Goal: Feedback & Contribution: Submit feedback/report problem

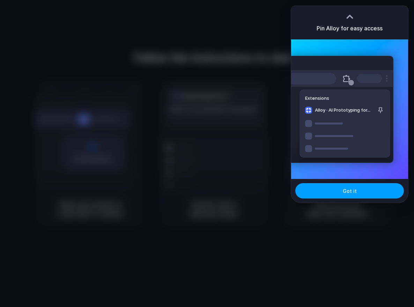
click at [372, 188] on button "Got it" at bounding box center [349, 190] width 109 height 15
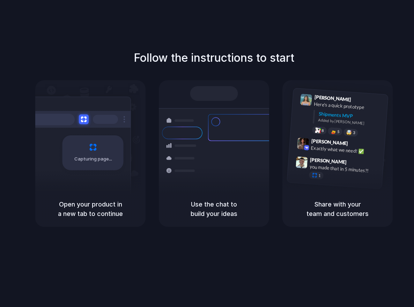
click at [98, 147] on div "Capturing page" at bounding box center [93, 152] width 61 height 35
click at [168, 208] on h5 "Use the chat to build your ideas" at bounding box center [214, 209] width 94 height 19
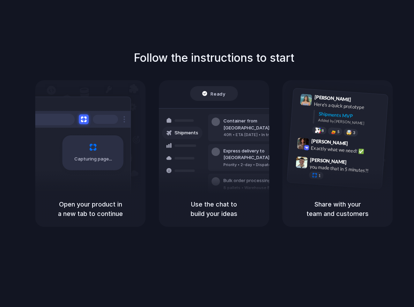
click at [247, 174] on div "Bulk order processing 8 pallets • Warehouse B • Packed" at bounding box center [255, 184] width 94 height 20
click at [207, 98] on div "Ready" at bounding box center [214, 93] width 48 height 15
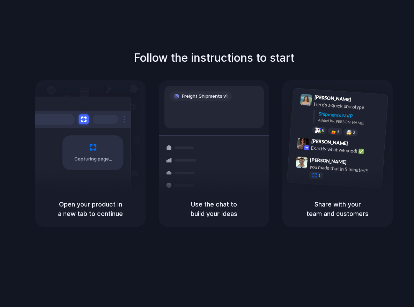
click at [231, 208] on h5 "Use the chat to build your ideas" at bounding box center [214, 209] width 94 height 19
click at [98, 87] on div "Capturing page" at bounding box center [90, 135] width 110 height 111
click at [185, 130] on div "Freight Shipments v1 Add our new shipments tab based on the Lin | Shipments Con…" at bounding box center [214, 160] width 119 height 148
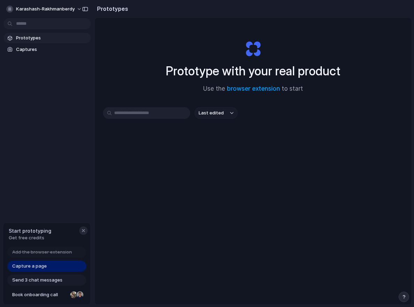
click at [82, 231] on div "button" at bounding box center [84, 231] width 6 height 6
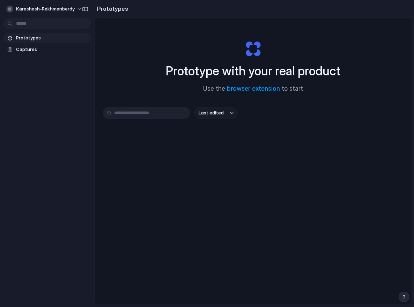
click at [138, 111] on input "text" at bounding box center [146, 113] width 87 height 12
type input "**********"
click at [46, 45] on link "Captures" at bounding box center [46, 49] width 87 height 10
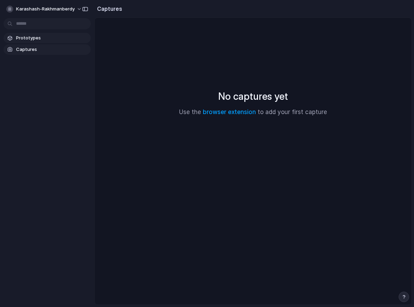
click at [38, 43] on link "Prototypes" at bounding box center [46, 38] width 87 height 10
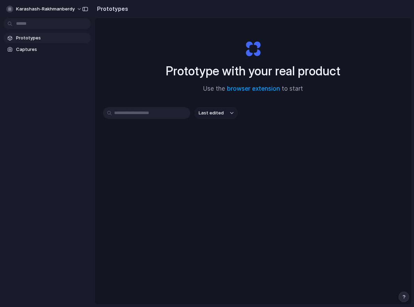
click at [144, 111] on input "text" at bounding box center [146, 113] width 87 height 12
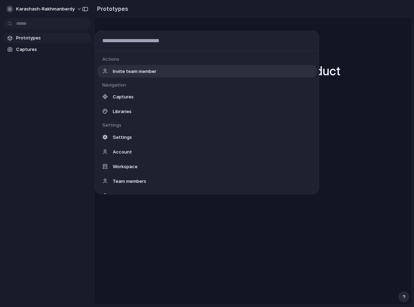
click at [56, 23] on body "karashash-rakhmanberdy Prototypes Captures Prototypes Prototype with your real …" at bounding box center [207, 153] width 414 height 307
click at [52, 13] on div "Actions Invite team member Navigation Captures Libraries Settings Settings Acco…" at bounding box center [207, 153] width 414 height 307
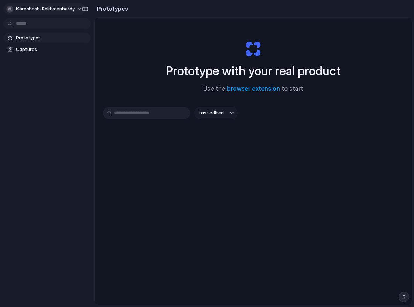
click at [51, 9] on span "karashash-rakhmanberdy" at bounding box center [45, 9] width 59 height 7
click at [52, 159] on div "Settings Invite members Change theme Sign out" at bounding box center [207, 153] width 414 height 307
click at [260, 92] on link "browser extension" at bounding box center [253, 88] width 53 height 7
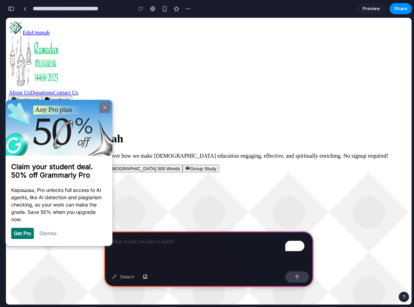
click at [108, 106] on link at bounding box center [104, 107] width 11 height 11
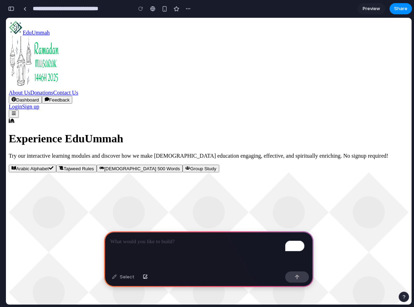
click at [218, 254] on div "To enrich screen reader interactions, please activate Accessibility in Grammarl…" at bounding box center [208, 249] width 209 height 37
click at [372, 9] on span "Preview" at bounding box center [371, 8] width 17 height 7
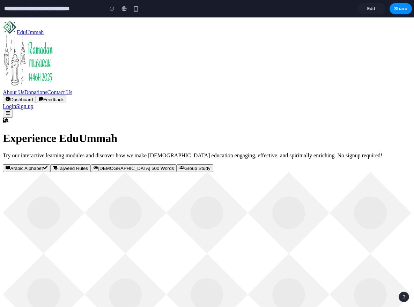
drag, startPoint x: 371, startPoint y: 10, endPoint x: 287, endPoint y: 3, distance: 84.1
click at [371, 10] on span "Edit" at bounding box center [371, 8] width 8 height 7
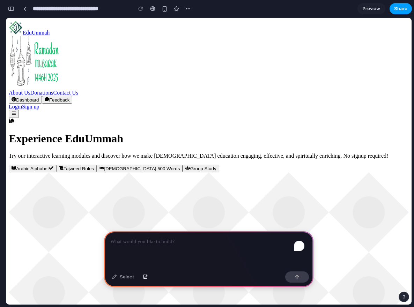
click at [408, 13] on button "Share" at bounding box center [401, 8] width 22 height 11
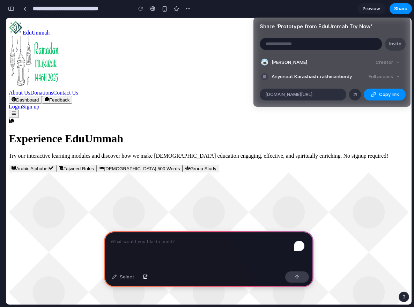
click at [303, 45] on input "email" at bounding box center [321, 44] width 122 height 12
type input "*"
click at [168, 237] on div "Share ' Prototype from EduUmmah Try Now ' Invite Karashash Rakhmanberdy Creator…" at bounding box center [207, 153] width 414 height 307
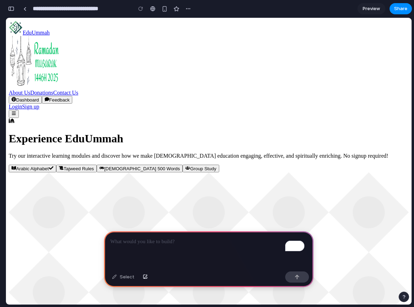
click at [168, 238] on p "To enrich screen reader interactions, please activate Accessibility in Grammarl…" at bounding box center [208, 242] width 197 height 8
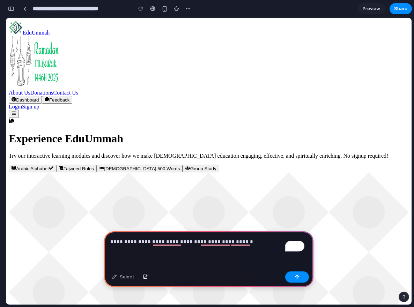
click at [272, 238] on p "**********" at bounding box center [207, 242] width 194 height 8
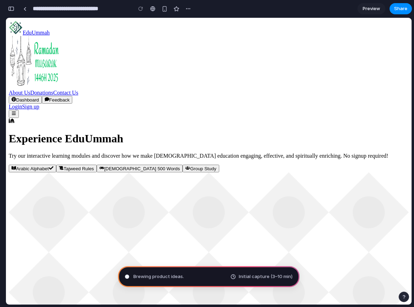
click at [10, 11] on div "button" at bounding box center [11, 8] width 6 height 5
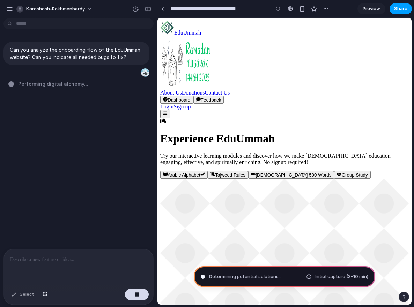
click at [400, 8] on span "Share" at bounding box center [400, 8] width 13 height 7
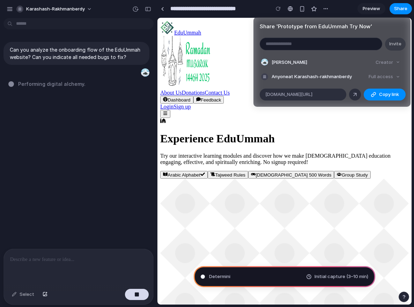
click at [387, 75] on div "Full access" at bounding box center [384, 77] width 37 height 10
click at [394, 76] on div "Full access" at bounding box center [384, 77] width 37 height 10
click at [394, 77] on div "Full access" at bounding box center [384, 77] width 37 height 10
click at [311, 74] on span "Anyone at Karashash-rakhmanberdy" at bounding box center [312, 76] width 80 height 7
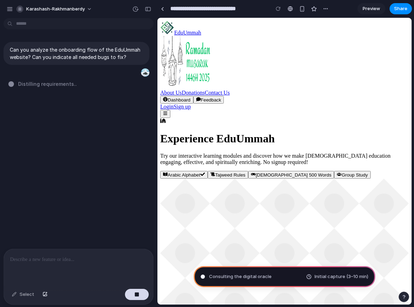
click at [23, 8] on div "Share ' Prototype from EduUmmah Try Now ' Invite Karashash Rakhmanberdy Creator…" at bounding box center [207, 153] width 414 height 307
click at [65, 6] on span "karashash-rakhmanberdy" at bounding box center [55, 9] width 59 height 7
click at [41, 26] on span "Settings" at bounding box center [35, 24] width 19 height 7
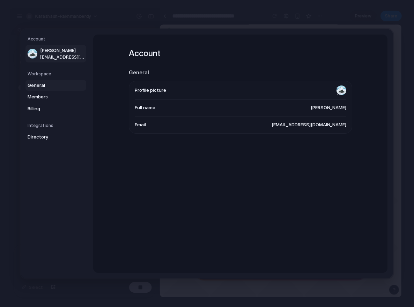
click at [48, 85] on span "General" at bounding box center [50, 85] width 45 height 7
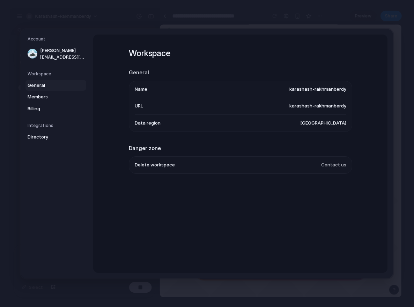
click at [308, 89] on span "karashash-rakhmanberdy" at bounding box center [317, 89] width 57 height 7
click at [312, 86] on span "karashash-rakhmanberdy" at bounding box center [317, 89] width 57 height 7
click at [333, 73] on h2 "General" at bounding box center [240, 73] width 223 height 8
click at [320, 91] on span "karashash-rakhmanberdy" at bounding box center [317, 89] width 57 height 7
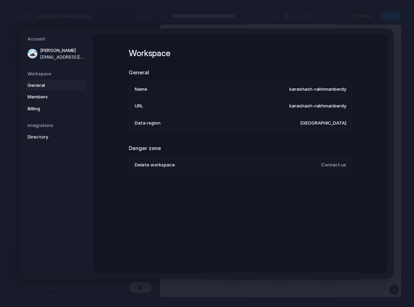
click at [320, 91] on span "karashash-rakhmanberdy" at bounding box center [317, 89] width 57 height 7
click at [329, 86] on span "karashash-rakhmanberdy" at bounding box center [317, 89] width 57 height 7
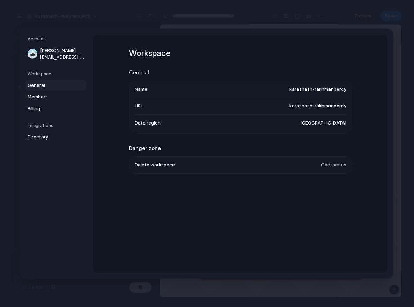
click at [331, 91] on span "karashash-rakhmanberdy" at bounding box center [317, 89] width 57 height 7
click at [38, 95] on span "Members" at bounding box center [50, 97] width 45 height 7
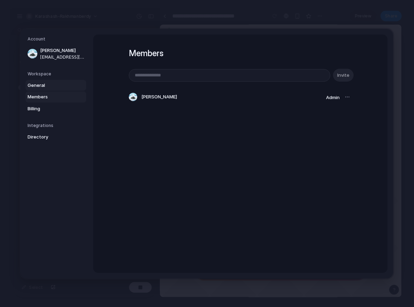
click at [43, 84] on span "General" at bounding box center [50, 85] width 45 height 7
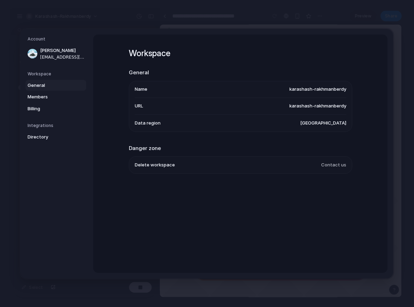
click at [46, 73] on h5 "Workspace" at bounding box center [57, 74] width 59 height 6
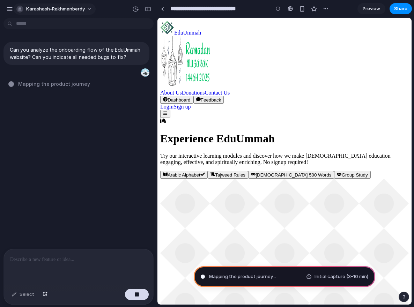
click at [31, 11] on span "karashash-rakhmanberdy" at bounding box center [55, 9] width 59 height 7
click at [39, 27] on span "Settings" at bounding box center [35, 24] width 19 height 7
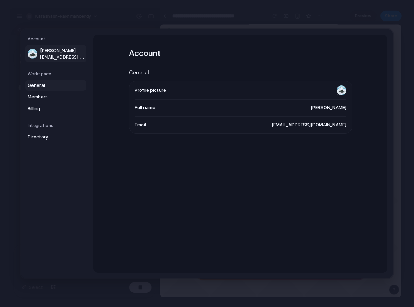
click at [42, 84] on span "General" at bounding box center [50, 85] width 45 height 7
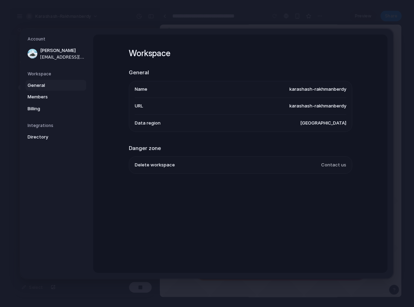
click at [223, 81] on li "Name karashash-rakhmanberdy" at bounding box center [241, 89] width 212 height 17
click at [60, 53] on span "[PERSON_NAME]" at bounding box center [62, 50] width 45 height 7
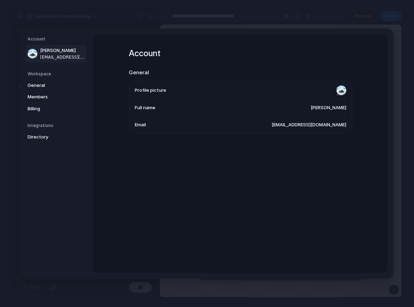
click at [311, 107] on span "[PERSON_NAME]" at bounding box center [329, 107] width 36 height 7
click at [46, 106] on span "Billing" at bounding box center [50, 108] width 45 height 7
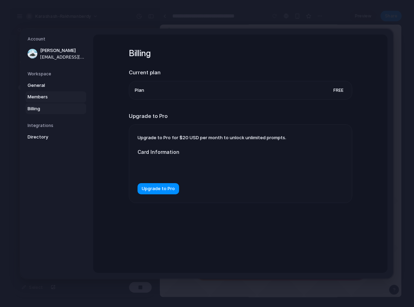
click at [46, 97] on span "Members" at bounding box center [50, 97] width 45 height 7
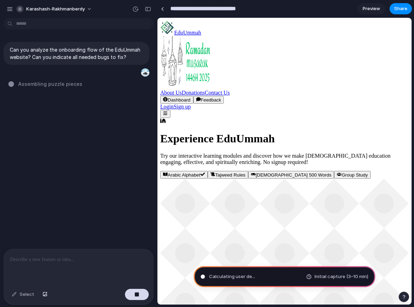
click at [212, 9] on input "**********" at bounding box center [218, 8] width 98 height 13
click at [226, 9] on input "**********" at bounding box center [218, 8] width 98 height 13
click at [237, 9] on input "**********" at bounding box center [218, 8] width 98 height 13
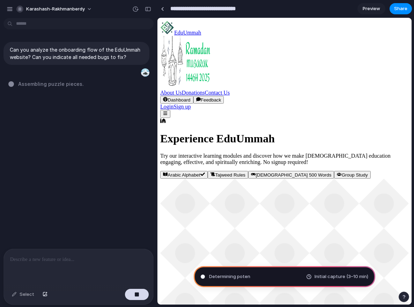
click at [237, 9] on input "**********" at bounding box center [218, 8] width 98 height 13
type input "*********"
click at [166, 118] on icon at bounding box center [163, 120] width 6 height 5
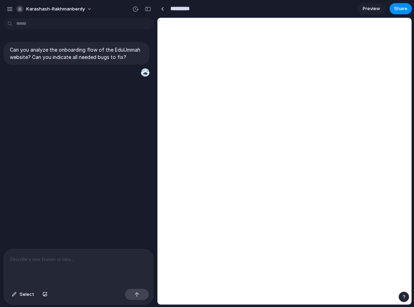
click at [194, 8] on input "*********" at bounding box center [188, 8] width 38 height 13
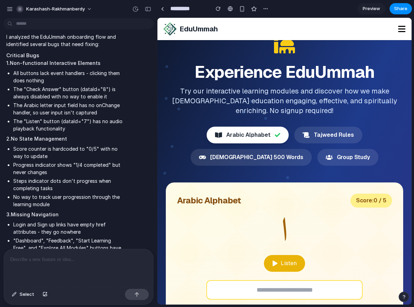
scroll to position [7, 0]
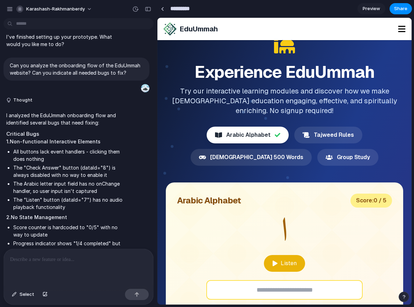
click at [191, 7] on input "*********" at bounding box center [188, 8] width 38 height 13
click at [197, 8] on input "*********" at bounding box center [188, 8] width 38 height 13
type input "**********"
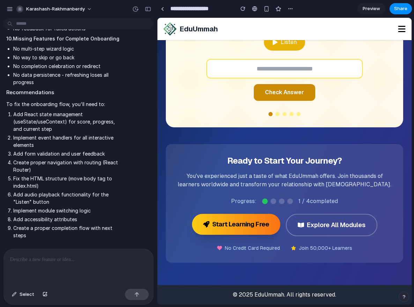
scroll to position [0, 0]
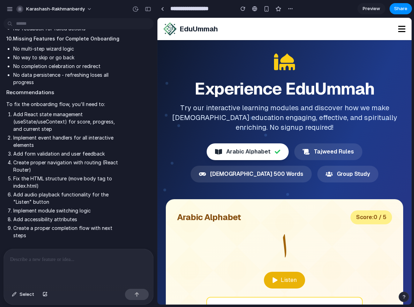
click at [373, 4] on link "Preview" at bounding box center [372, 8] width 28 height 11
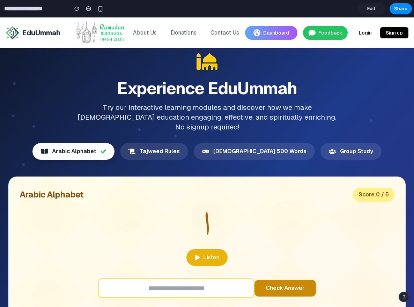
click at [374, 11] on span "Edit" at bounding box center [371, 8] width 8 height 7
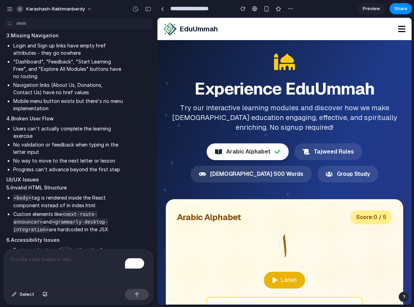
scroll to position [710, 0]
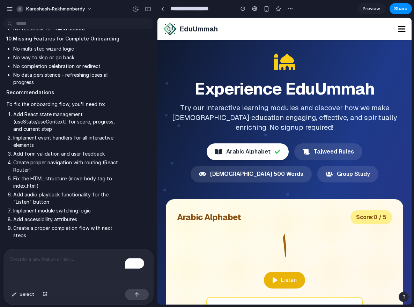
click at [71, 256] on p "To enrich screen reader interactions, please activate Accessibility in Grammarl…" at bounding box center [78, 260] width 137 height 8
click at [398, 32] on icon at bounding box center [401, 29] width 7 height 6
click at [215, 36] on div "EduUmmah About Us Donations Contact Us Dashboard Feedback Login Sign up" at bounding box center [284, 29] width 254 height 22
click at [391, 30] on div "EduUmmah About Us Donations Contact Us Dashboard Feedback Login Sign up" at bounding box center [284, 29] width 254 height 22
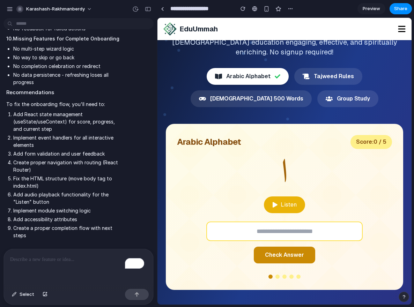
scroll to position [0, 0]
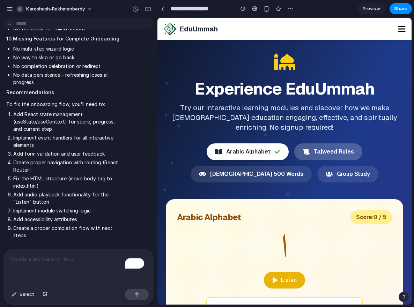
click at [327, 144] on button "Tajweed Rules" at bounding box center [328, 152] width 68 height 17
click at [324, 155] on button "Tajweed Rules" at bounding box center [328, 152] width 68 height 17
click at [373, 9] on span "Preview" at bounding box center [371, 8] width 17 height 7
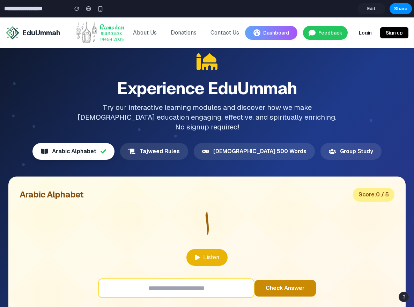
click at [358, 36] on link "Login" at bounding box center [365, 32] width 24 height 11
click at [373, 9] on span "Edit" at bounding box center [371, 8] width 8 height 7
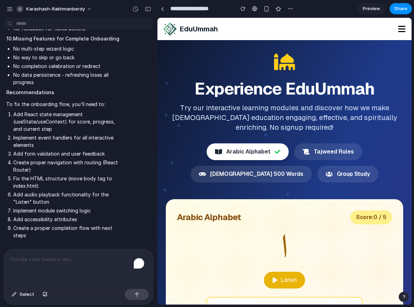
click at [373, 9] on span "Preview" at bounding box center [371, 8] width 17 height 7
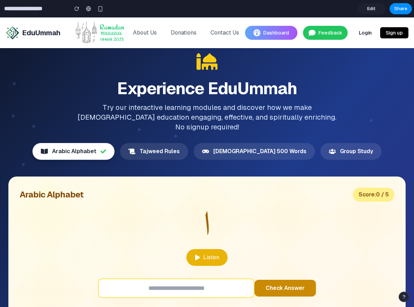
click at [361, 39] on div "Dashboard Feedback Login Sign up" at bounding box center [326, 33] width 163 height 14
click at [361, 32] on link "Login" at bounding box center [365, 32] width 24 height 11
click at [359, 35] on link "Login" at bounding box center [365, 32] width 24 height 11
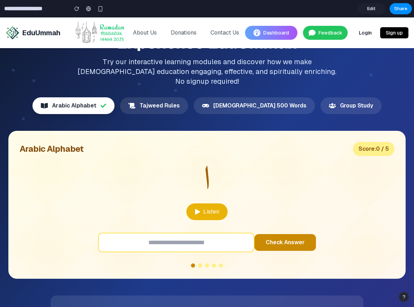
scroll to position [185, 0]
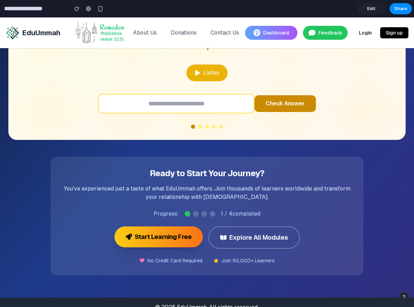
click at [154, 233] on button "Start Learning Free" at bounding box center [159, 237] width 88 height 21
click at [148, 236] on button "Start Learning Free" at bounding box center [159, 237] width 88 height 21
click at [150, 231] on button "Start Learning Free" at bounding box center [159, 237] width 88 height 21
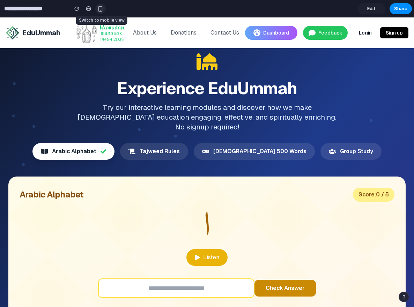
click at [102, 10] on div "button" at bounding box center [100, 9] width 6 height 6
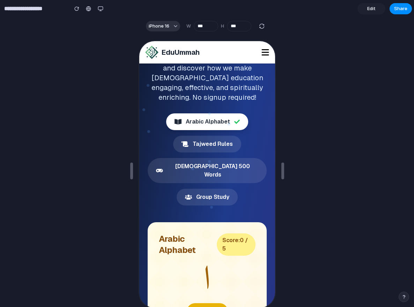
click at [210, 222] on rect at bounding box center [206, 281] width 119 height 119
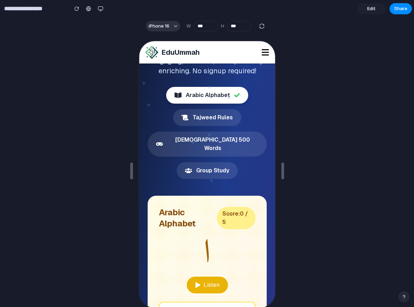
scroll to position [139, 0]
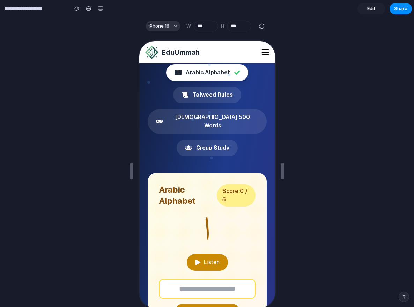
click at [205, 253] on button "Listen" at bounding box center [206, 261] width 41 height 17
click at [198, 253] on button "Listen" at bounding box center [206, 261] width 41 height 17
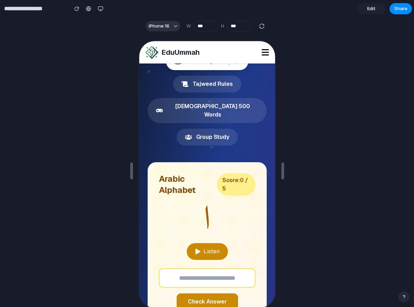
scroll to position [148, 0]
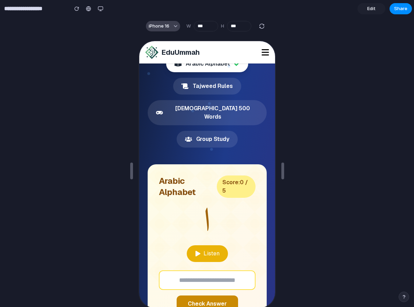
click at [159, 28] on span "iPhone 16" at bounding box center [159, 26] width 21 height 7
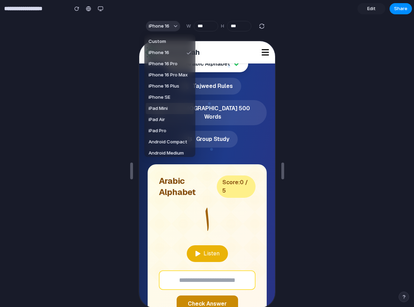
scroll to position [3, 0]
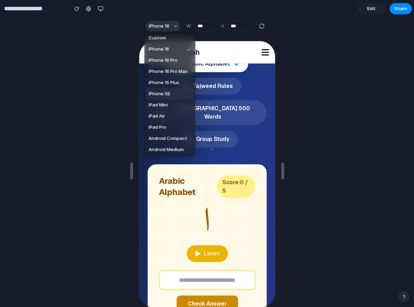
click at [176, 93] on li "iPhone SE" at bounding box center [170, 93] width 48 height 11
type input "***"
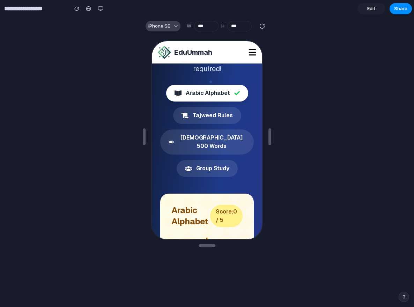
click at [160, 29] on span "iPhone SE" at bounding box center [159, 26] width 22 height 7
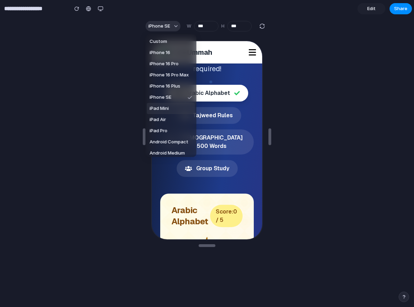
click at [169, 113] on li "iPad Mini" at bounding box center [171, 108] width 48 height 11
type input "***"
type input "****"
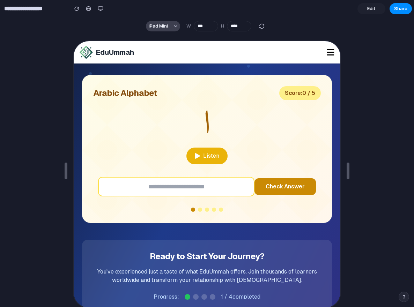
click at [163, 30] on button "iPad Mini" at bounding box center [163, 26] width 34 height 10
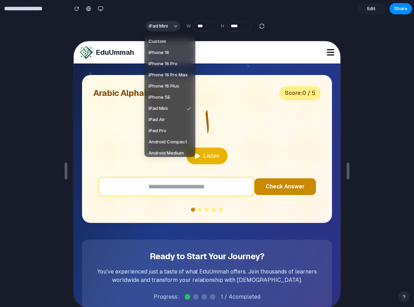
click at [159, 51] on span "iPhone 16" at bounding box center [159, 52] width 21 height 7
type input "***"
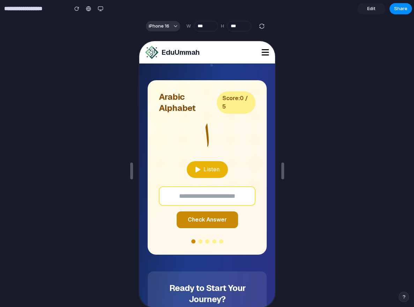
scroll to position [231, 0]
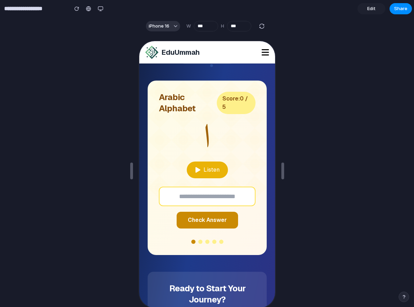
click at [372, 8] on span "Edit" at bounding box center [371, 8] width 8 height 7
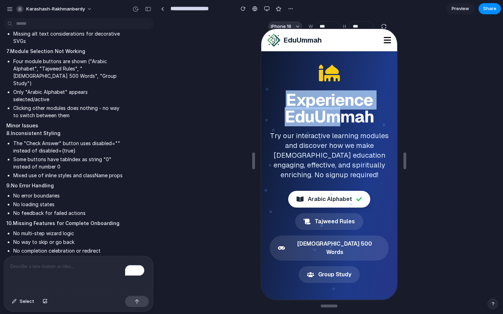
drag, startPoint x: 330, startPoint y: 48, endPoint x: 329, endPoint y: 119, distance: 70.9
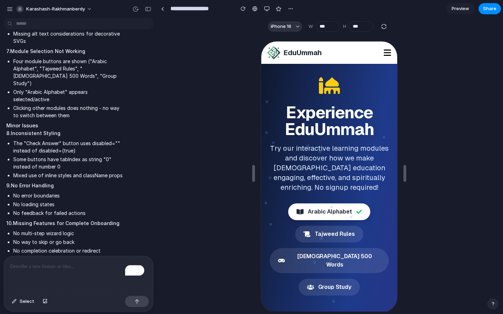
click at [210, 9] on input "**********" at bounding box center [200, 8] width 63 height 13
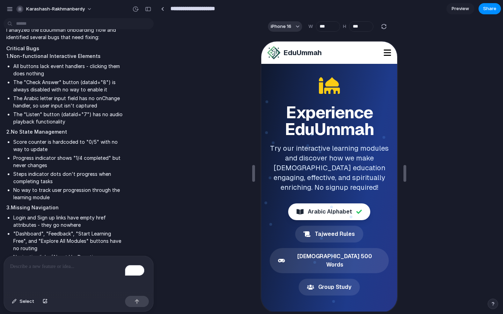
scroll to position [92, 0]
type input "**********"
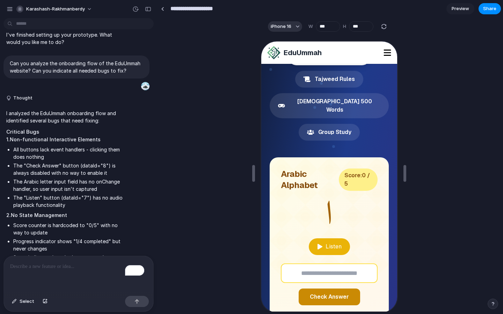
scroll to position [0, 0]
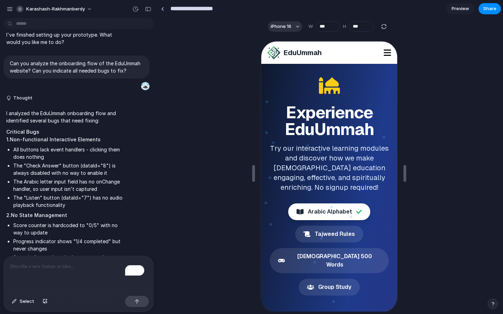
click at [414, 11] on span "Preview" at bounding box center [459, 8] width 17 height 7
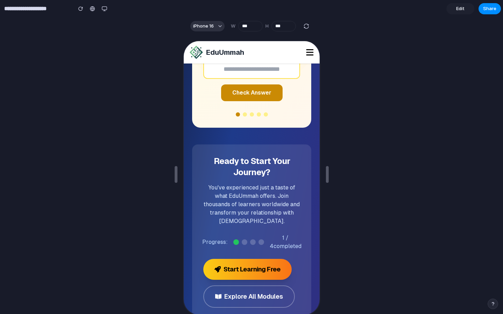
scroll to position [429, 0]
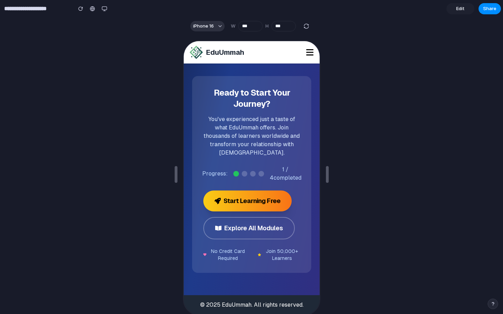
click at [414, 9] on span "Edit" at bounding box center [460, 8] width 8 height 7
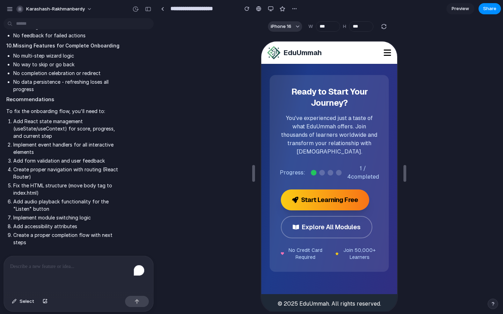
scroll to position [13, 0]
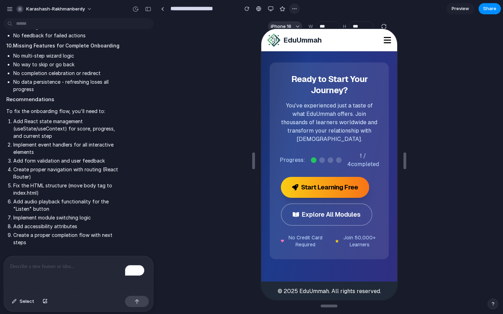
click at [292, 12] on button "button" at bounding box center [294, 8] width 10 height 10
click at [228, 68] on div "Duplicate Delete" at bounding box center [251, 157] width 503 height 314
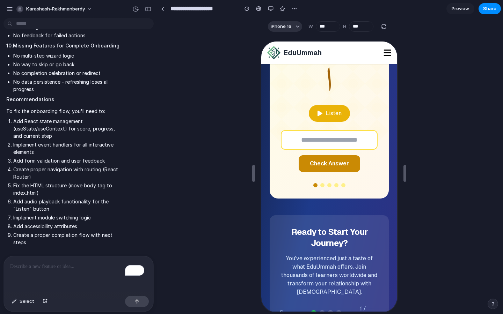
scroll to position [0, 0]
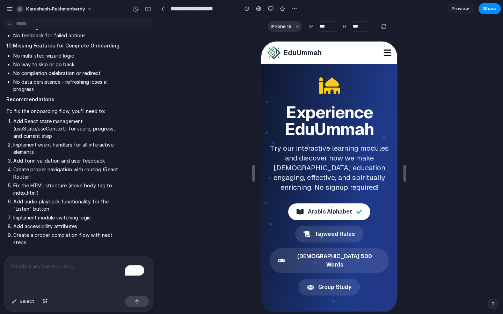
click at [414, 8] on span "Preview" at bounding box center [459, 8] width 17 height 7
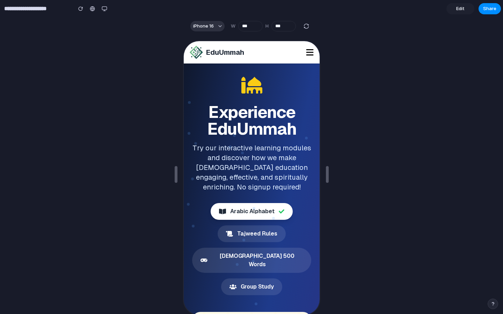
click at [414, 11] on span "Edit" at bounding box center [460, 8] width 8 height 7
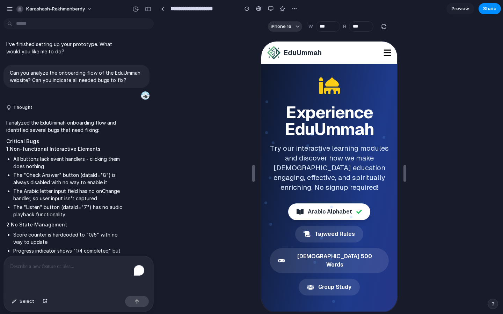
scroll to position [703, 0]
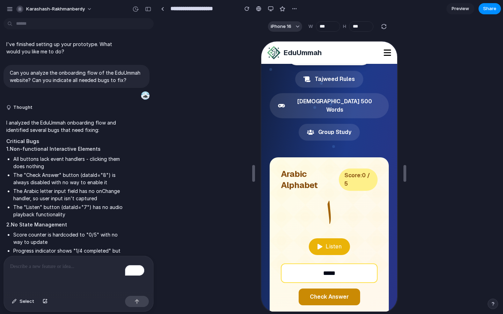
scroll to position [13, 0]
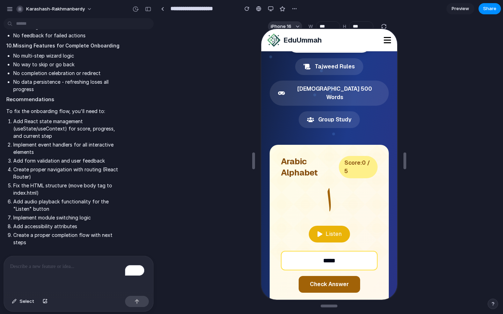
type input "****"
click at [324, 282] on button "Check Answer" at bounding box center [327, 283] width 61 height 17
click at [328, 278] on button "Check Answer" at bounding box center [327, 283] width 61 height 17
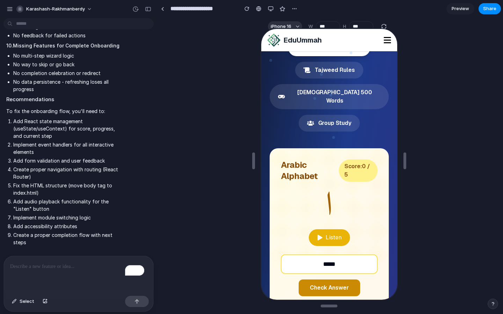
scroll to position [217, 0]
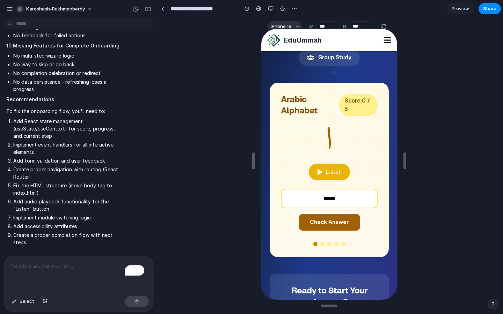
click at [324, 219] on button "Check Answer" at bounding box center [327, 221] width 61 height 17
click at [324, 216] on button "Check Answer" at bounding box center [327, 221] width 61 height 17
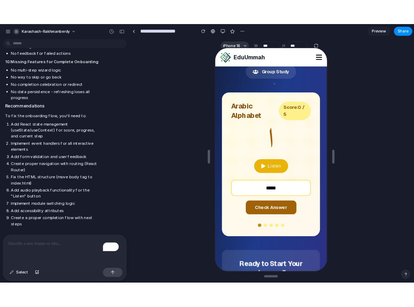
scroll to position [0, 0]
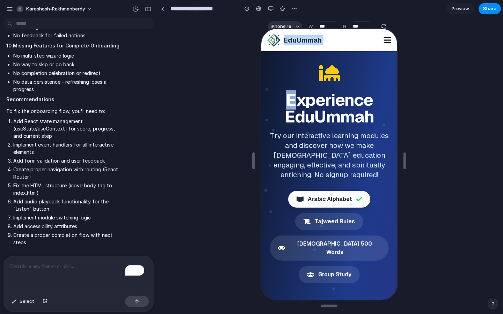
drag, startPoint x: 287, startPoint y: 30, endPoint x: 287, endPoint y: 92, distance: 62.2
click at [290, 7] on button "button" at bounding box center [294, 8] width 10 height 10
click at [302, 26] on span "Duplicate" at bounding box center [312, 24] width 21 height 7
type input "**********"
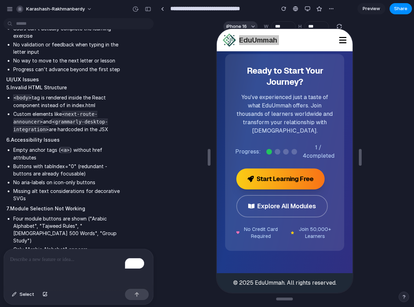
scroll to position [277, 0]
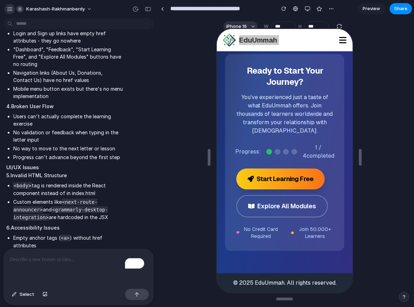
click at [9, 11] on div "button" at bounding box center [10, 9] width 6 height 6
click at [144, 162] on div "I analyzed the EduUmmah onboarding flow and identified several bugs that need f…" at bounding box center [76, 257] width 146 height 839
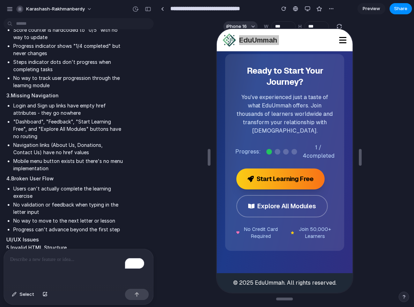
scroll to position [173, 0]
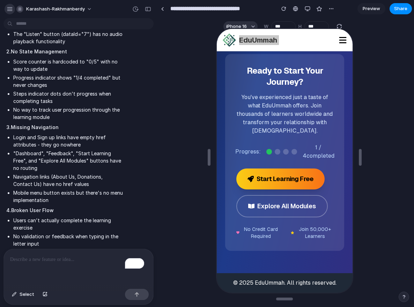
click at [10, 12] on button "button" at bounding box center [10, 9] width 10 height 10
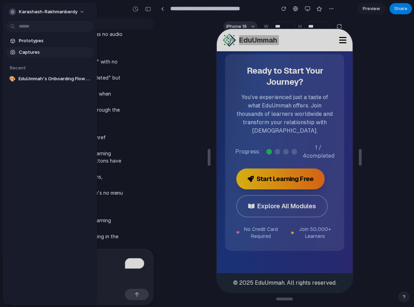
click at [32, 50] on span "Captures" at bounding box center [55, 52] width 72 height 7
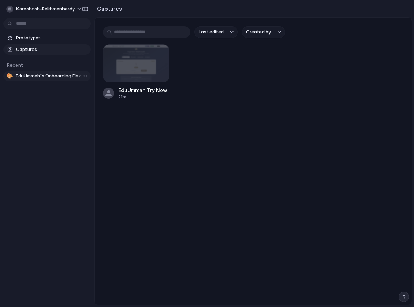
click at [30, 76] on span "EduUmmah's Onboarding Flow & Bugs" at bounding box center [52, 76] width 72 height 7
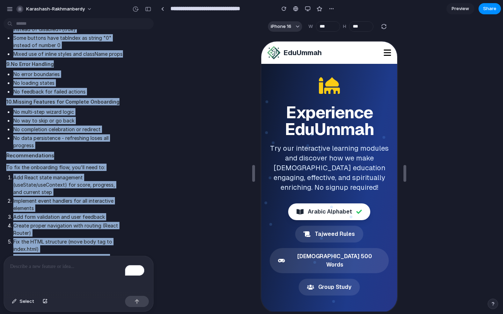
scroll to position [703, 0]
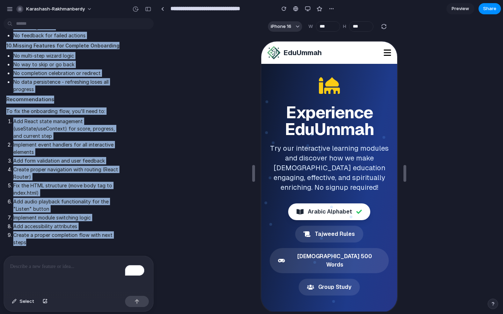
drag, startPoint x: 6, startPoint y: 118, endPoint x: 60, endPoint y: 245, distance: 137.7
copy span "Critical Bugs 1. Non-functional Interactive Elements All buttons lack event han…"
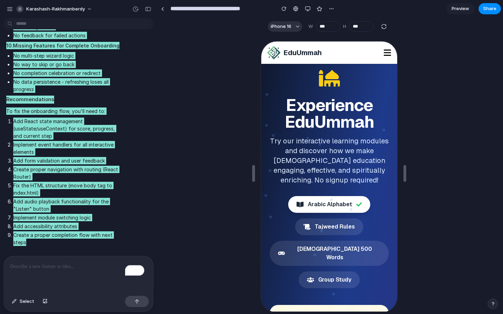
scroll to position [0, 0]
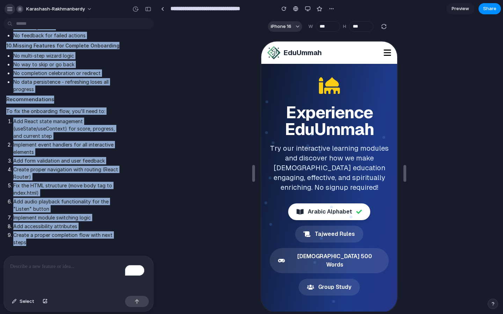
click at [9, 12] on div "button" at bounding box center [10, 9] width 6 height 6
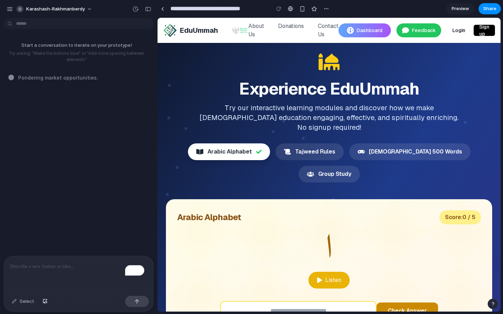
click at [455, 31] on link "Login" at bounding box center [459, 30] width 24 height 11
click at [10, 11] on div "button" at bounding box center [10, 9] width 6 height 6
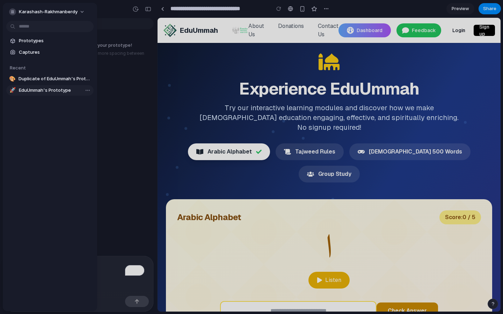
click at [45, 92] on span "EduUmmah's Prototype" at bounding box center [55, 90] width 72 height 7
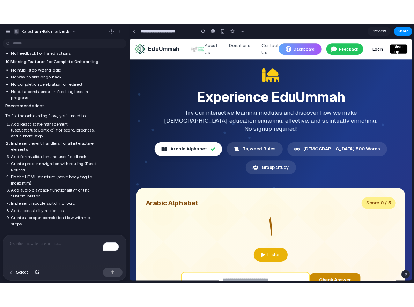
scroll to position [696, 0]
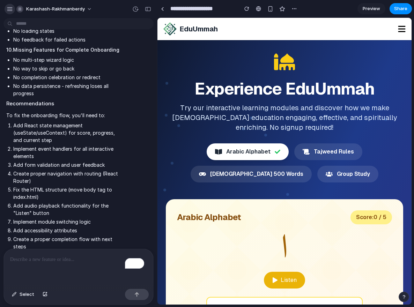
click at [9, 6] on div "button" at bounding box center [10, 9] width 6 height 6
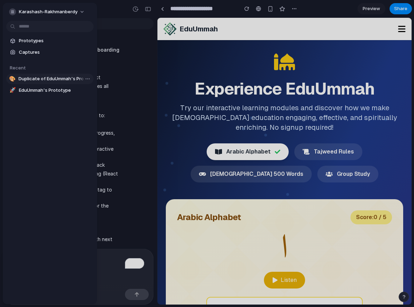
click at [65, 81] on span "Duplicate of EduUmmah's Prototype" at bounding box center [55, 78] width 72 height 7
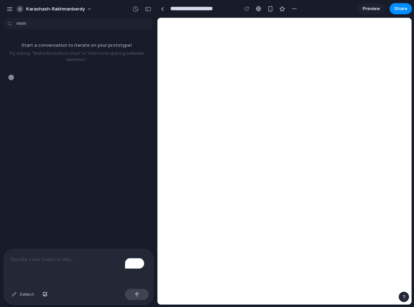
type input "**********"
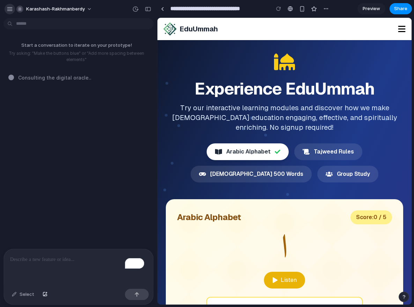
click at [11, 8] on div "button" at bounding box center [10, 9] width 6 height 6
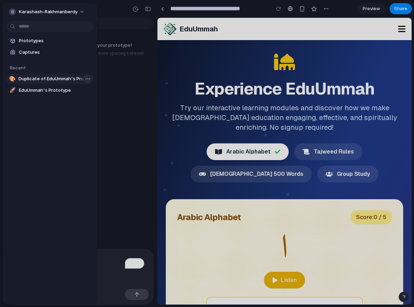
click at [84, 79] on body "**********" at bounding box center [207, 153] width 414 height 307
click at [89, 113] on span "Delete" at bounding box center [96, 115] width 15 height 7
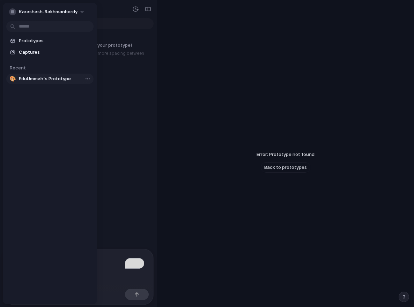
click at [66, 79] on span "EduUmmah's Prototype" at bounding box center [55, 78] width 72 height 7
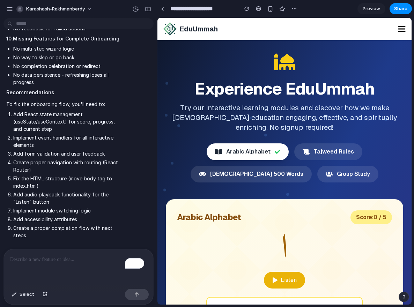
click at [212, 7] on input "**********" at bounding box center [202, 8] width 67 height 13
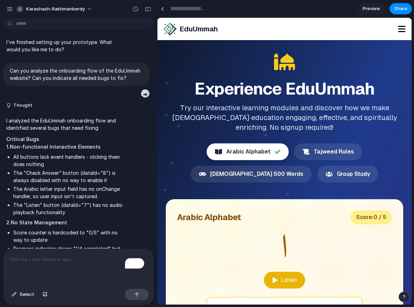
scroll to position [1, 0]
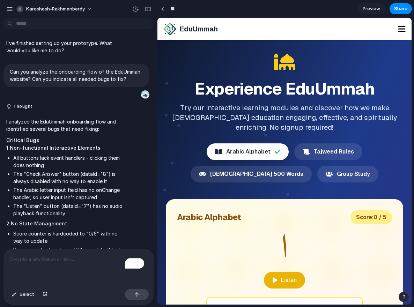
type input "*"
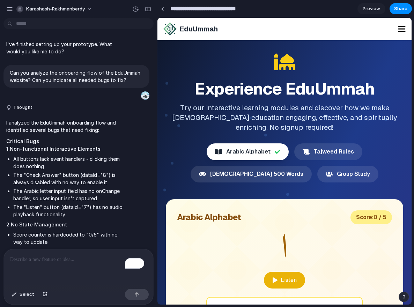
scroll to position [0, 0]
click at [9, 9] on div "button" at bounding box center [10, 9] width 6 height 6
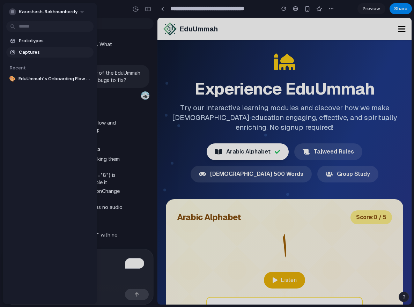
type input "**********"
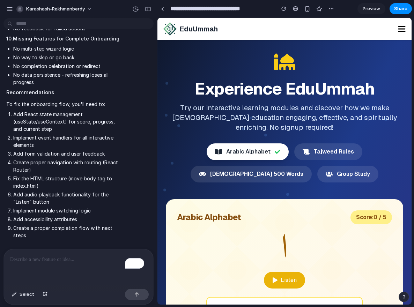
click at [85, 259] on p "To enrich screen reader interactions, please activate Accessibility in Grammarl…" at bounding box center [78, 260] width 137 height 8
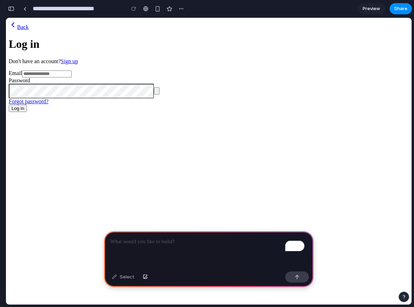
click at [158, 245] on div "To enrich screen reader interactions, please activate Accessibility in Grammarl…" at bounding box center [208, 249] width 209 height 37
click at [148, 242] on p "**********" at bounding box center [207, 242] width 194 height 8
click at [304, 283] on div "Select" at bounding box center [208, 278] width 209 height 19
click at [298, 279] on div "button" at bounding box center [297, 277] width 5 height 5
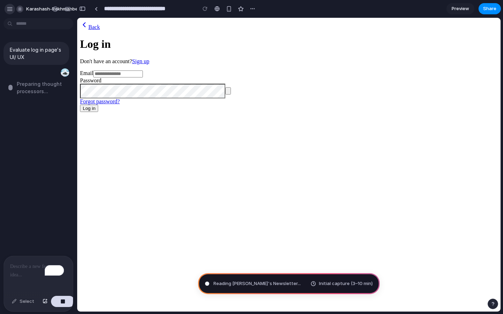
click at [10, 10] on div "button" at bounding box center [10, 9] width 6 height 6
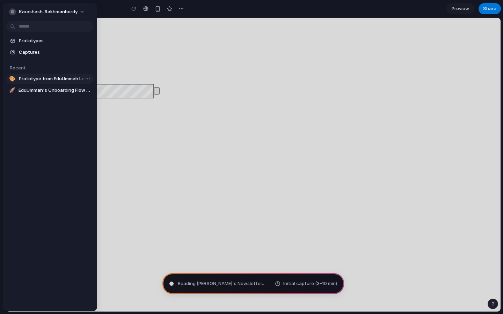
click at [50, 82] on span "Prototype from EduUmmah Login" at bounding box center [55, 78] width 72 height 7
click at [60, 81] on span "Prototype from EduUmmah Login" at bounding box center [55, 78] width 72 height 7
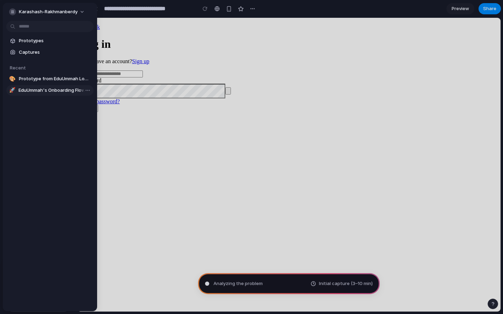
click at [37, 91] on span "EduUmmah's Onboarding Flow & Bugs" at bounding box center [55, 90] width 72 height 7
type input "**********"
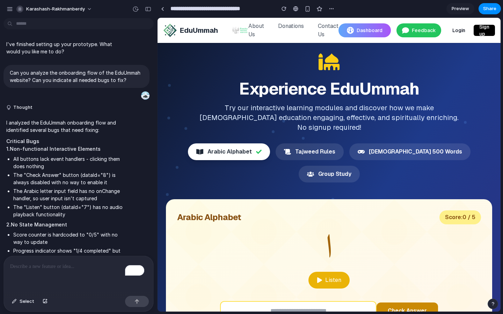
click at [414, 7] on span "Share" at bounding box center [489, 8] width 13 height 7
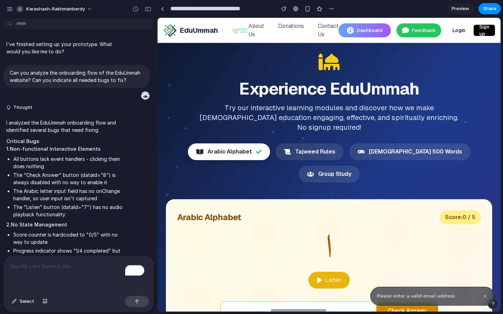
type input "**********"
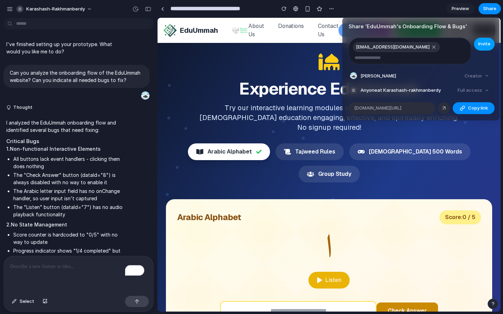
click at [414, 49] on button "Invite" at bounding box center [484, 44] width 21 height 13
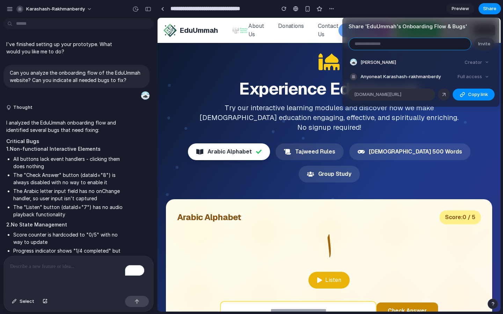
click at [410, 45] on input "email" at bounding box center [410, 44] width 122 height 12
click at [406, 44] on input "email" at bounding box center [410, 44] width 122 height 12
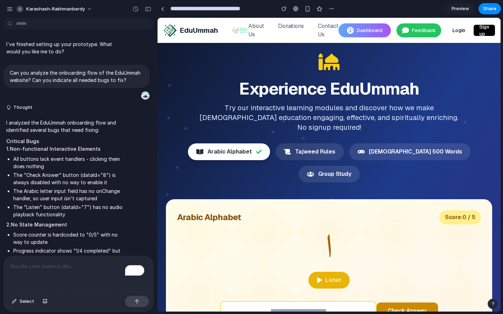
click at [12, 10] on div "Share ' EduUmmah's Onboarding Flow & Bugs ' Invite [PERSON_NAME] Creator Anyone…" at bounding box center [251, 157] width 503 height 314
click at [11, 9] on div "button" at bounding box center [10, 9] width 6 height 6
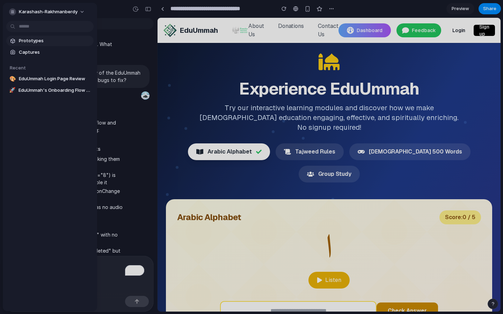
click at [49, 40] on span "Prototypes" at bounding box center [55, 40] width 72 height 7
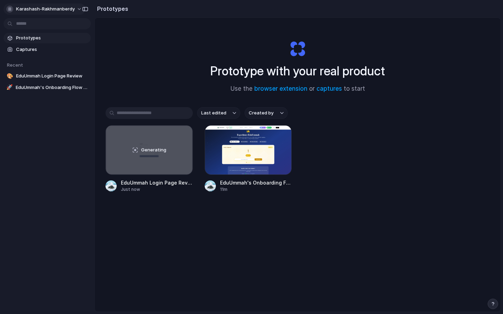
click at [45, 8] on span "karashash-rakhmanberdy" at bounding box center [45, 9] width 59 height 7
click at [38, 23] on li "Settings" at bounding box center [34, 24] width 58 height 11
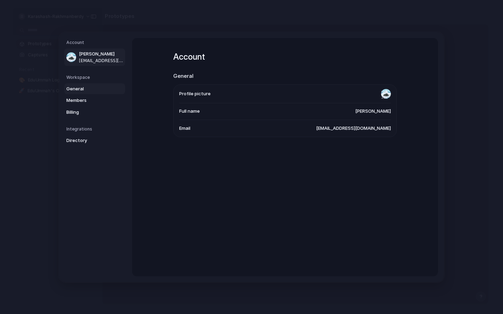
click at [88, 89] on span "General" at bounding box center [88, 88] width 45 height 7
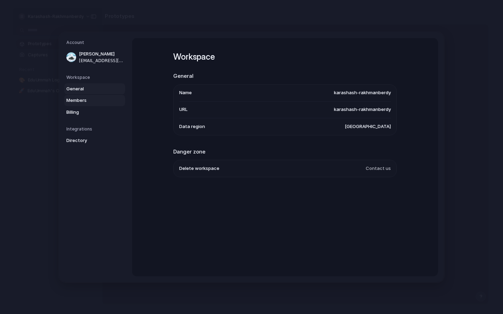
click at [110, 100] on span "Members" at bounding box center [88, 100] width 45 height 7
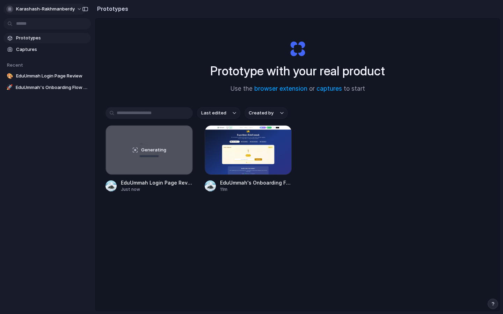
click at [45, 8] on span "karashash-rakhmanberdy" at bounding box center [45, 9] width 59 height 7
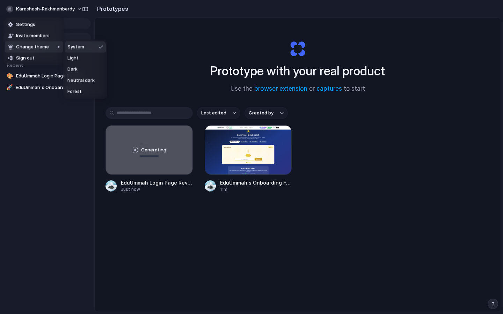
click at [29, 126] on div "Settings Invite members Change theme Sign out" at bounding box center [251, 157] width 503 height 314
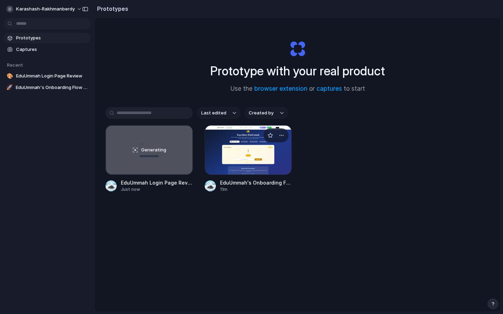
click at [235, 156] on div at bounding box center [248, 150] width 87 height 50
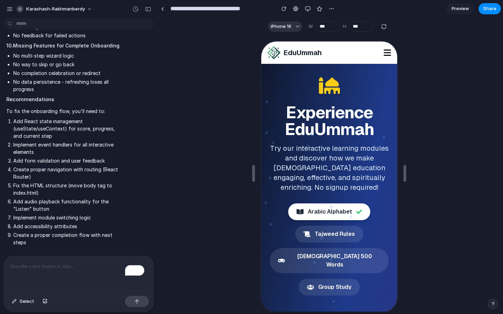
scroll to position [608, 0]
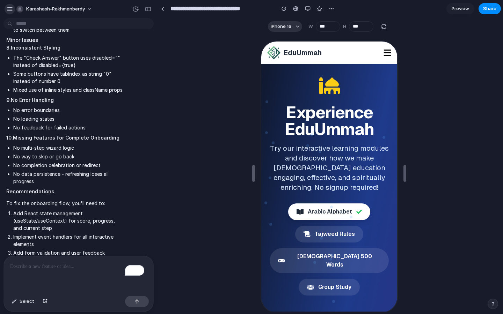
click at [9, 10] on div "button" at bounding box center [10, 9] width 6 height 6
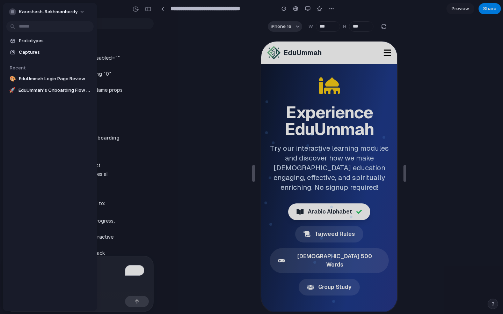
click at [116, 153] on li "No way to skip or go back" at bounding box center [68, 156] width 110 height 7
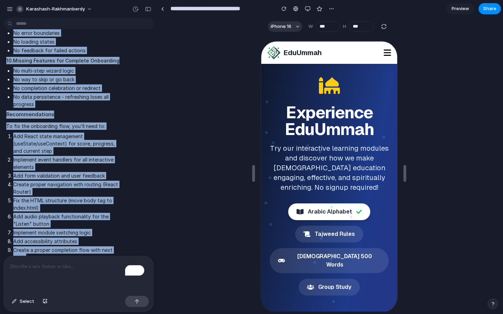
scroll to position [703, 0]
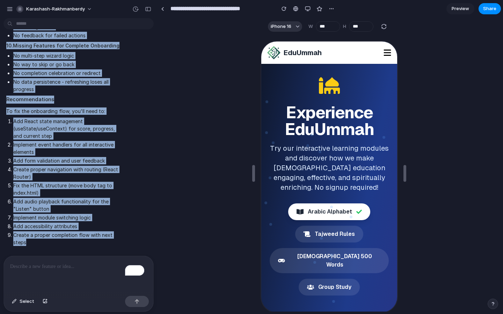
drag, startPoint x: 6, startPoint y: 142, endPoint x: 65, endPoint y: 263, distance: 134.3
click at [65, 263] on div "I've finished setting up your prototype. What would you like me to do? Can you …" at bounding box center [78, 167] width 157 height 293
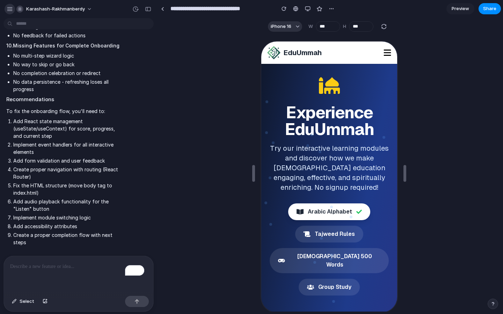
click at [11, 11] on div "button" at bounding box center [10, 9] width 6 height 6
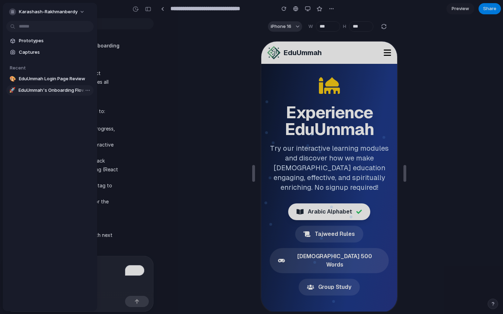
click at [28, 88] on span "EduUmmah's Onboarding Flow & Bugs" at bounding box center [55, 90] width 72 height 7
click at [45, 79] on span "EduUmmah Login Page Review" at bounding box center [55, 78] width 72 height 7
type input "**********"
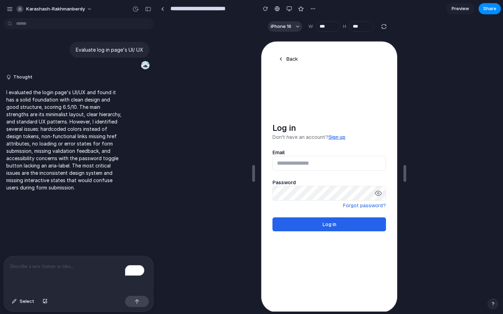
click at [414, 9] on span "Preview" at bounding box center [459, 8] width 17 height 7
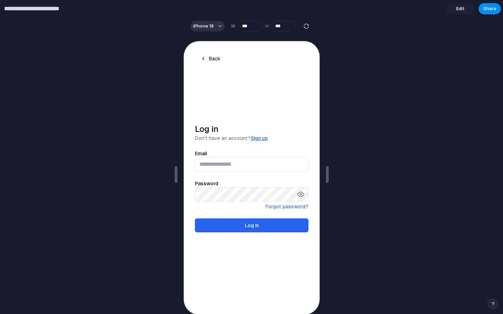
click at [55, 12] on input "**********" at bounding box center [46, 8] width 86 height 13
click at [101, 41] on div at bounding box center [251, 174] width 503 height 279
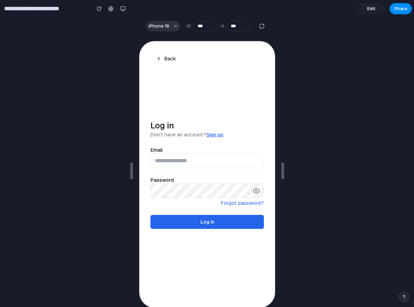
click at [70, 62] on div at bounding box center [207, 171] width 414 height 272
click at [71, 4] on input "**********" at bounding box center [46, 8] width 86 height 13
click at [18, 11] on input "**********" at bounding box center [46, 8] width 86 height 13
click at [115, 48] on div at bounding box center [207, 171] width 414 height 272
click at [127, 10] on button "button" at bounding box center [123, 8] width 10 height 10
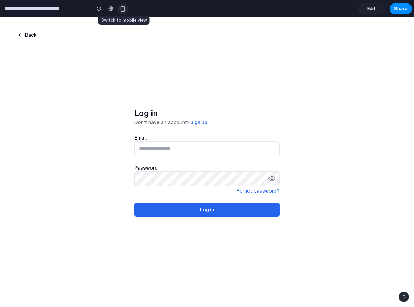
click at [127, 10] on button "button" at bounding box center [123, 8] width 10 height 10
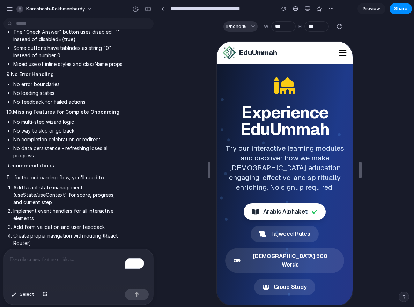
scroll to position [710, 0]
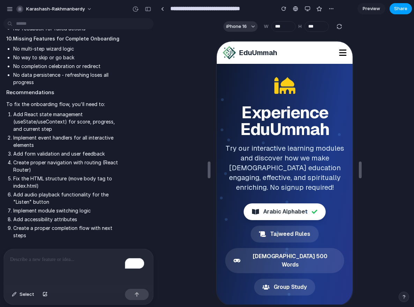
click at [407, 10] on button "Share" at bounding box center [401, 8] width 22 height 11
click at [13, 8] on div "Share ' EduUmmah's Onboarding Flow & Bugs ' Invite [PERSON_NAME] Creator Anyone…" at bounding box center [207, 153] width 414 height 307
click at [13, 8] on div "button" at bounding box center [10, 9] width 6 height 6
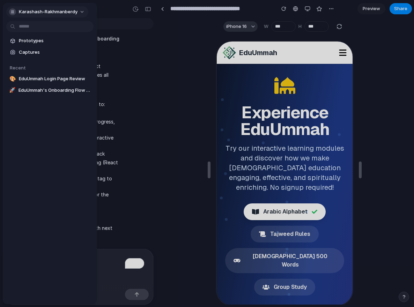
click at [24, 14] on span "karashash-rakhmanberdy" at bounding box center [48, 11] width 59 height 7
click at [37, 38] on span "Invite members" at bounding box center [36, 38] width 34 height 7
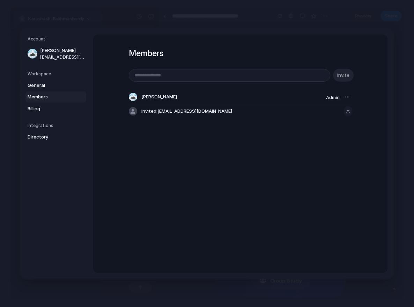
click at [345, 111] on div "button" at bounding box center [348, 111] width 6 height 8
click at [364, 74] on div "Members Invite [PERSON_NAME] Admin" at bounding box center [240, 154] width 294 height 238
click at [55, 198] on nav "Account [PERSON_NAME] [EMAIL_ADDRESS][DOMAIN_NAME] Workspace General Members Bi…" at bounding box center [57, 154] width 73 height 250
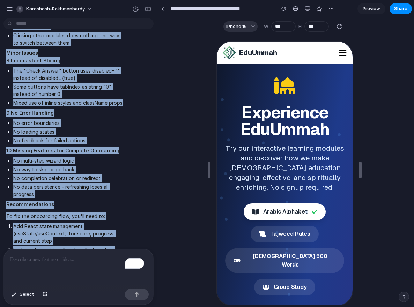
scroll to position [710, 0]
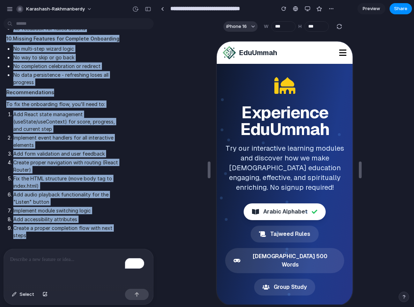
drag, startPoint x: 8, startPoint y: 142, endPoint x: 54, endPoint y: 250, distance: 117.5
click at [54, 250] on div "I've finished setting up your prototype. What would you like me to do? Can you …" at bounding box center [78, 164] width 157 height 286
copy div "Critical Bugs 1. Non-functional Interactive Elements All buttons lack event han…"
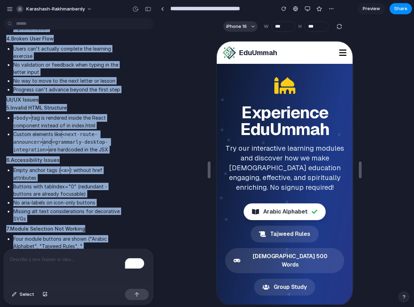
scroll to position [344, 0]
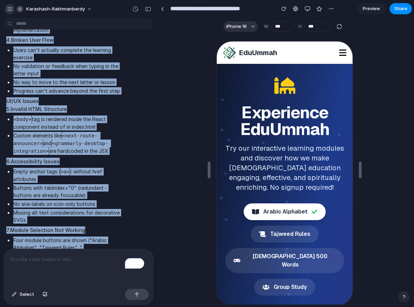
click at [10, 9] on div "button" at bounding box center [10, 9] width 6 height 6
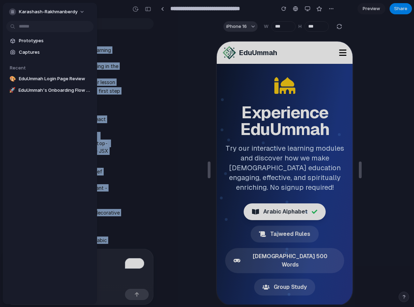
click at [395, 12] on div at bounding box center [207, 153] width 414 height 307
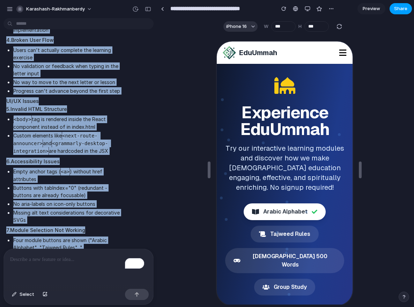
click at [400, 9] on span "Share" at bounding box center [400, 8] width 13 height 7
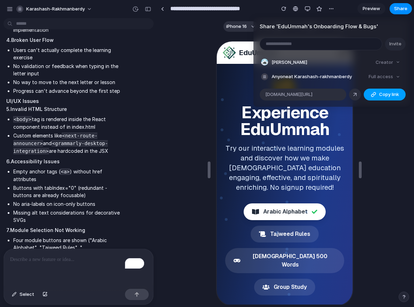
click at [378, 98] on button "Copy link" at bounding box center [385, 95] width 42 height 12
